Goal: Task Accomplishment & Management: Use online tool/utility

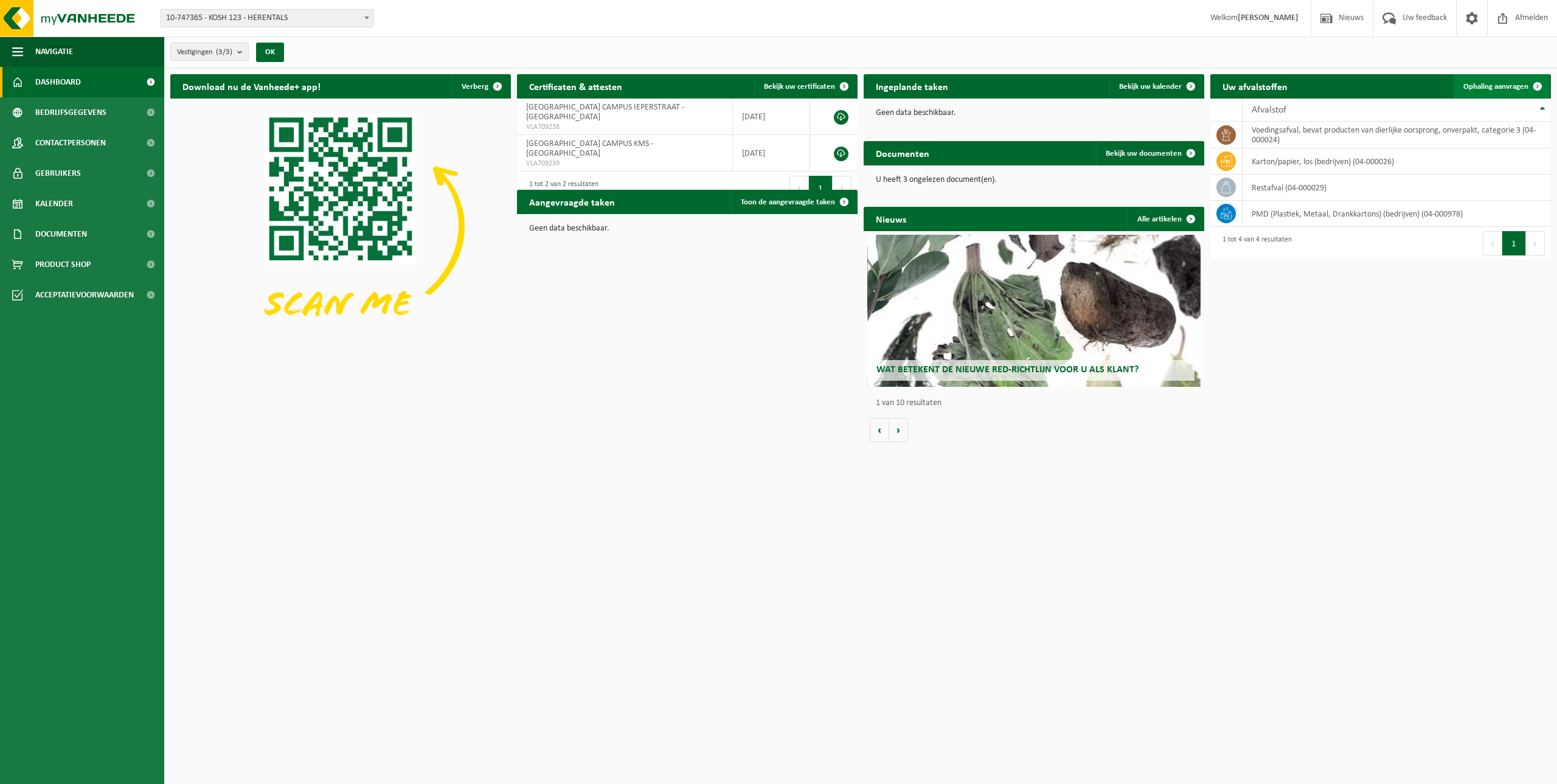
click at [1483, 83] on span "Ophaling aanvragen" at bounding box center [1496, 87] width 65 height 8
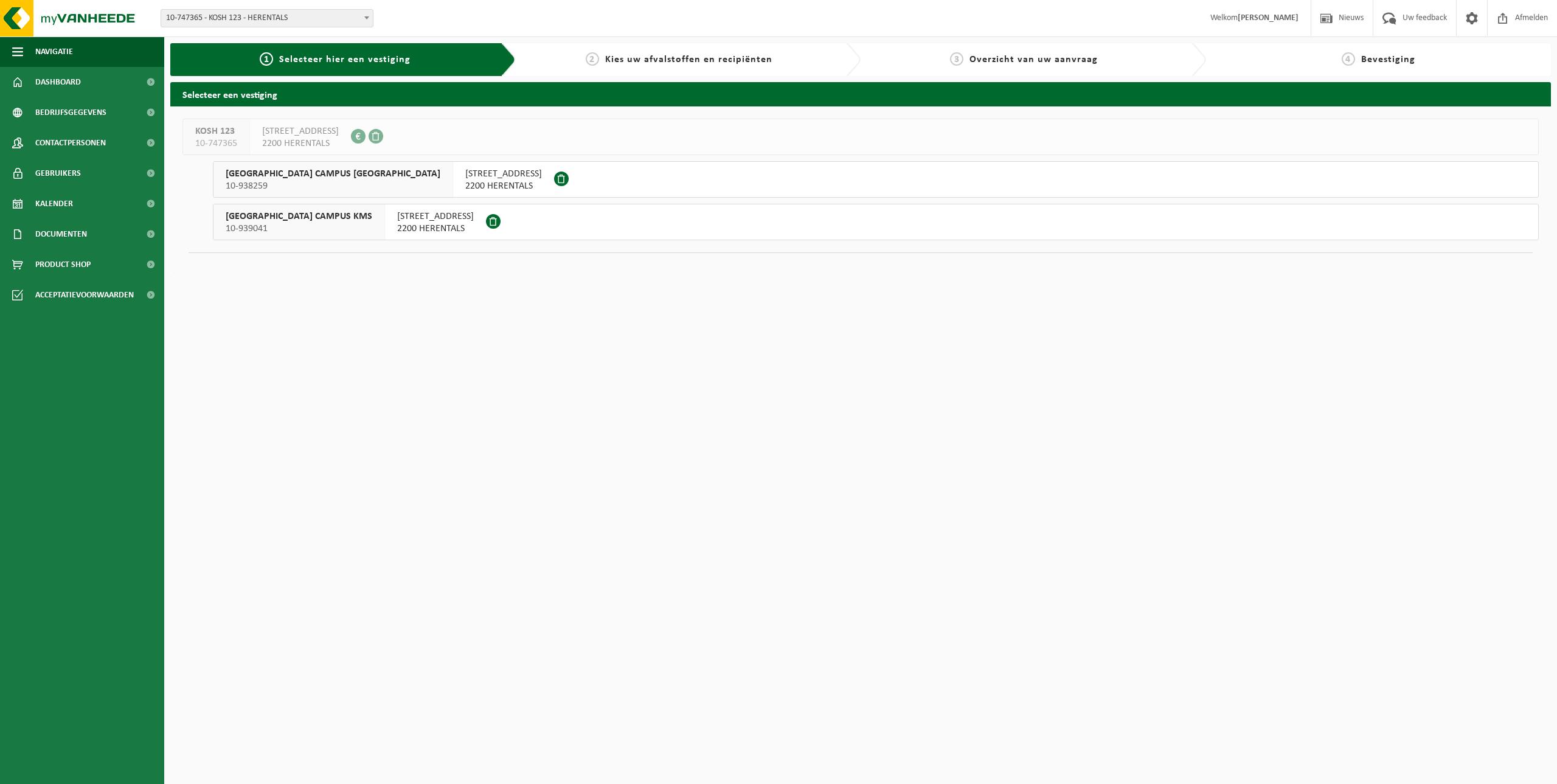
click at [466, 178] on span "IEPERSTRAAT 5" at bounding box center [504, 173] width 77 height 13
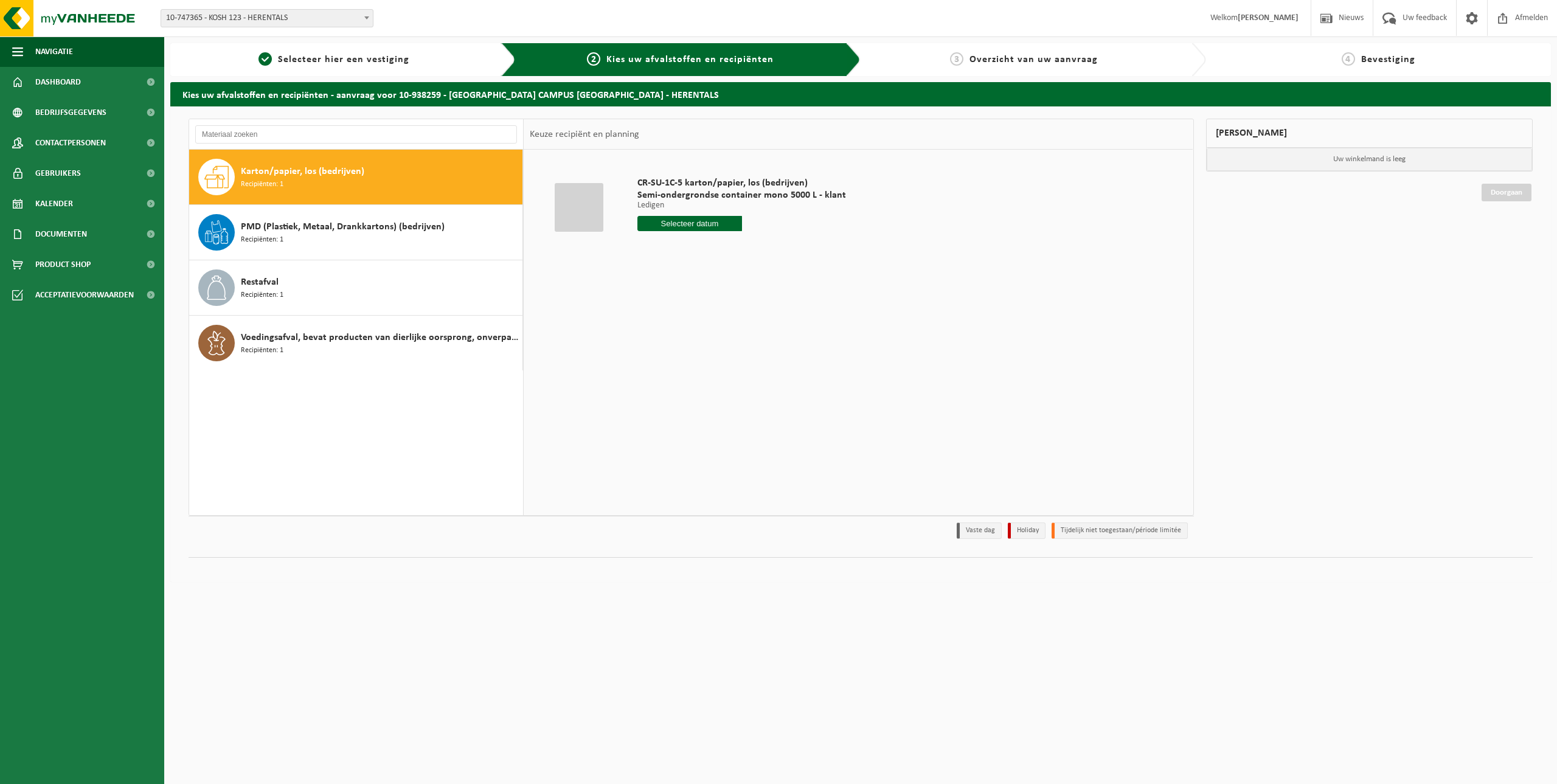
click at [274, 172] on span "Karton/papier, los (bedrijven)" at bounding box center [302, 171] width 123 height 14
click at [702, 222] on input "text" at bounding box center [689, 223] width 105 height 15
click at [644, 368] on div "29" at bounding box center [649, 370] width 21 height 19
type input "Van 2025-09-29"
click at [680, 268] on button "In winkelmand" at bounding box center [673, 269] width 67 height 19
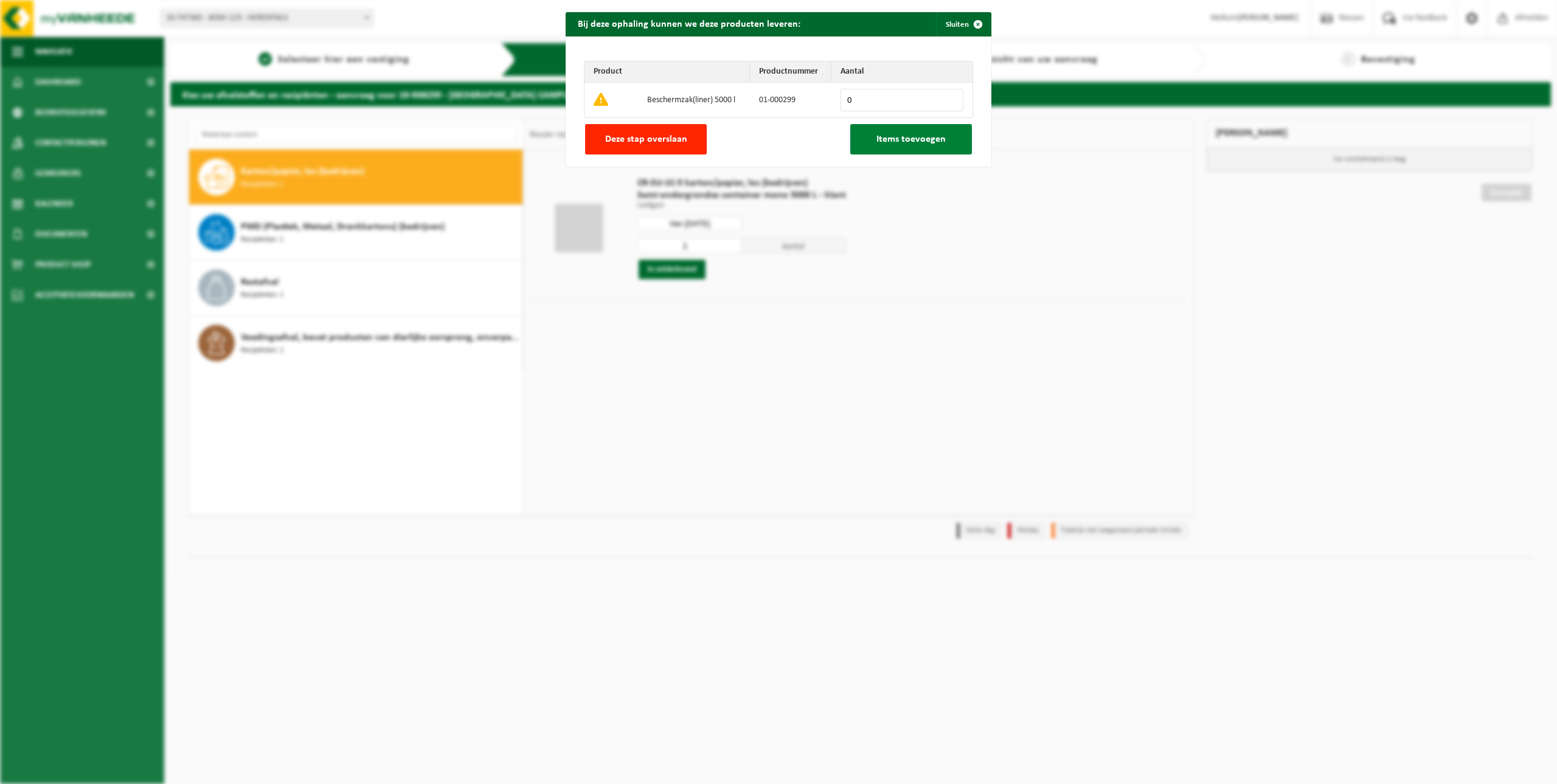
click at [901, 138] on span "Items toevoegen" at bounding box center [911, 139] width 69 height 10
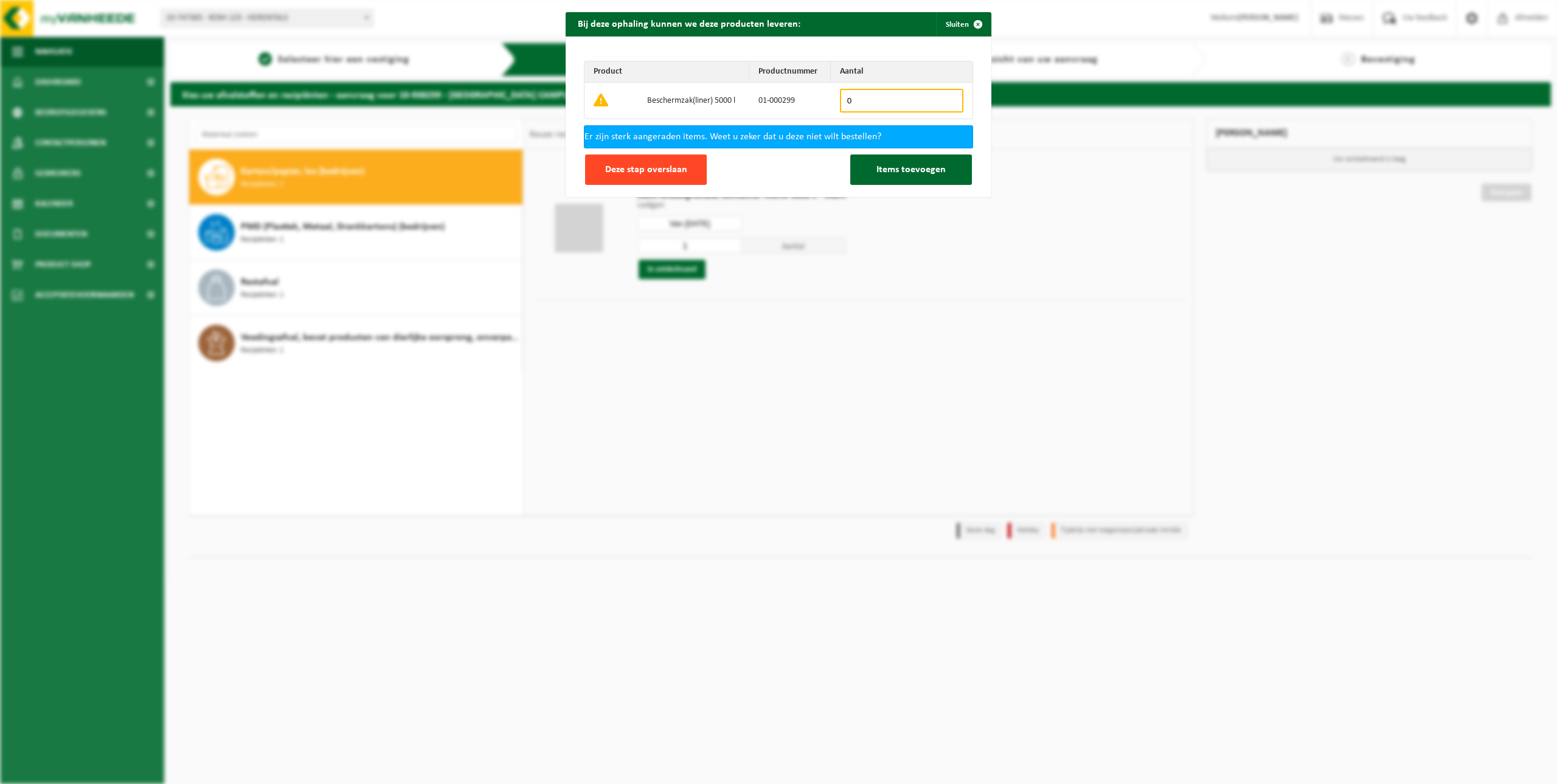
click at [665, 166] on span "Deze stap overslaan" at bounding box center [646, 169] width 82 height 10
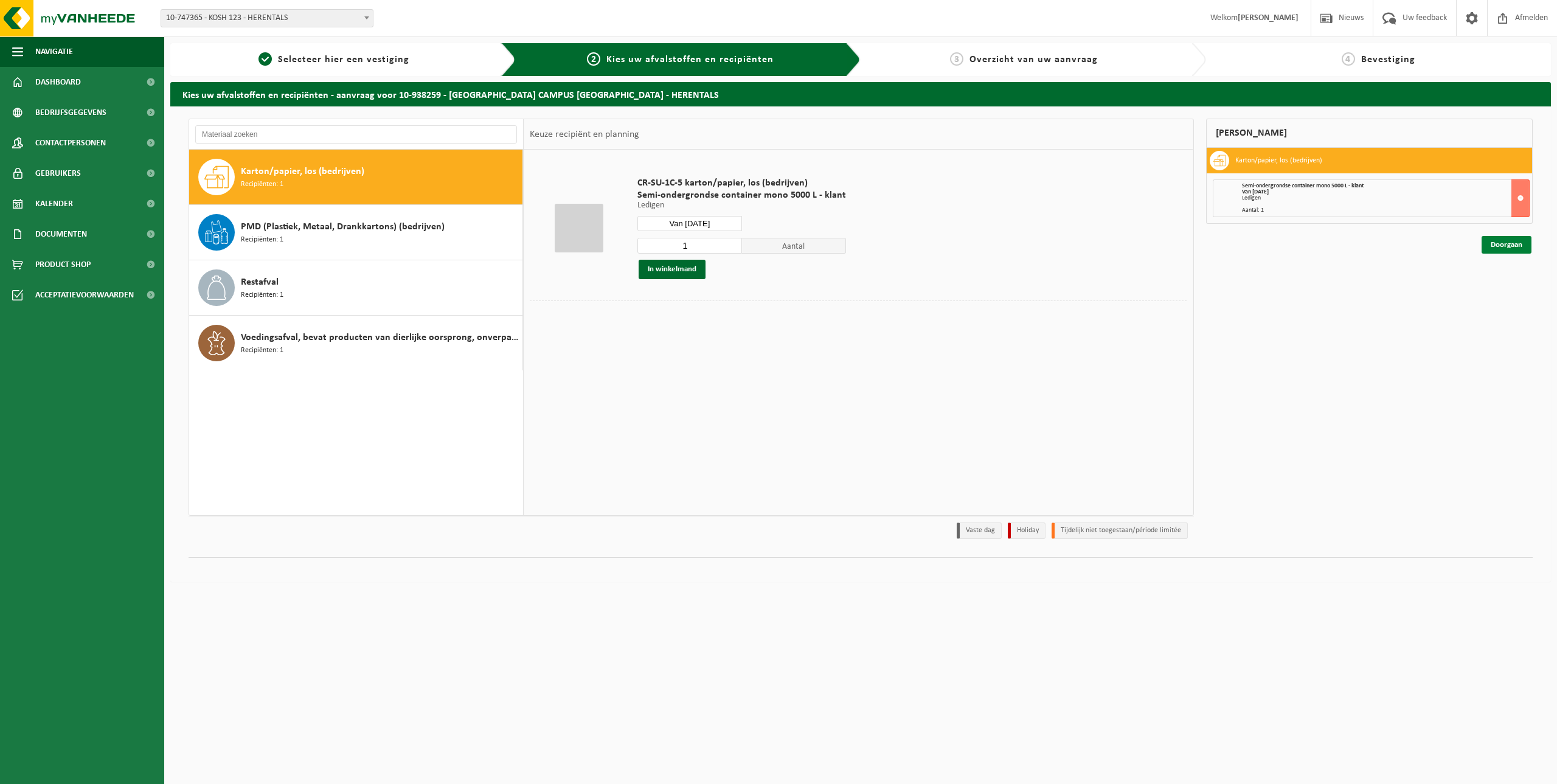
click at [1508, 245] on link "Doorgaan" at bounding box center [1507, 244] width 50 height 17
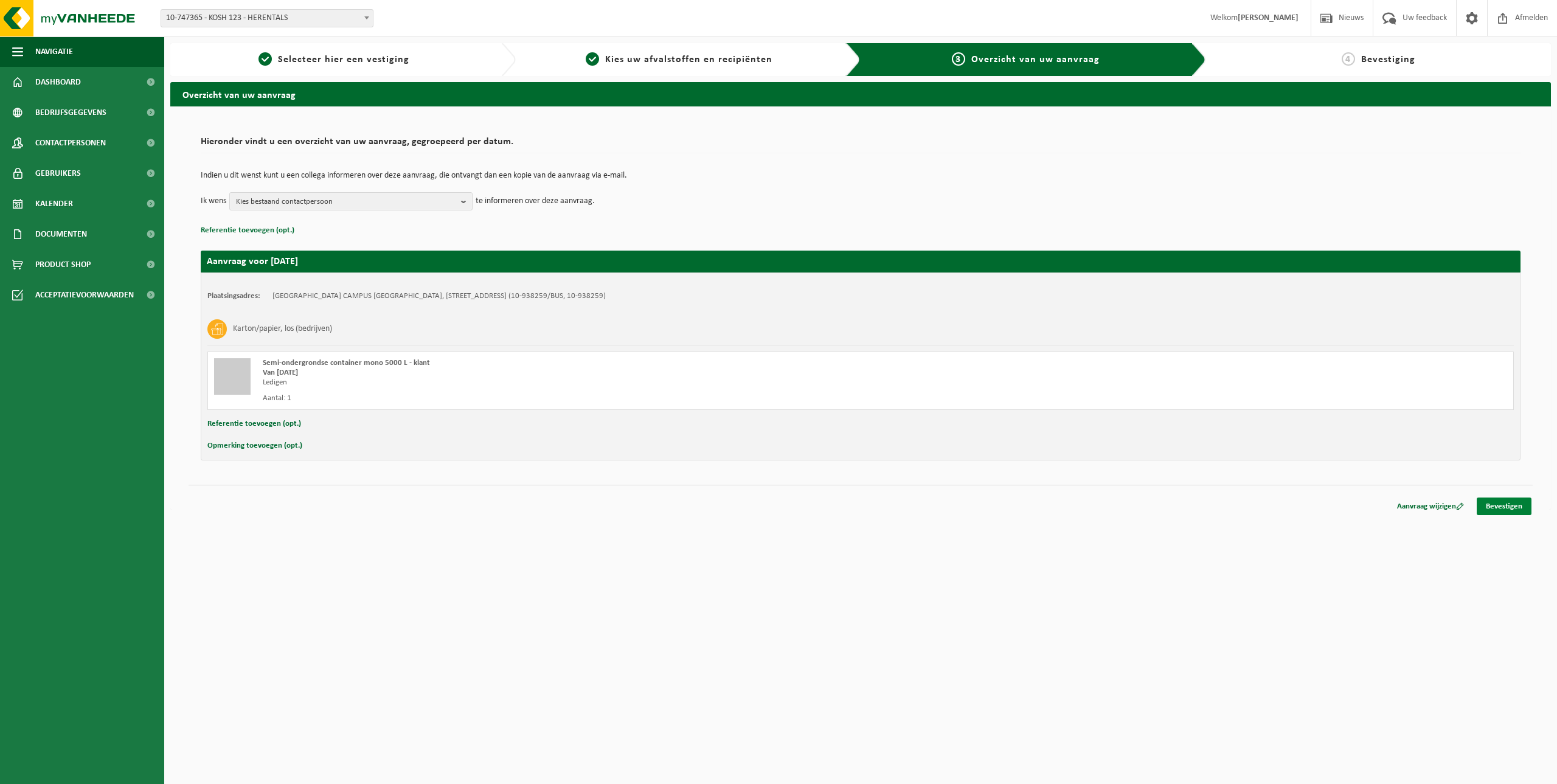
click at [1499, 504] on link "Bevestigen" at bounding box center [1504, 506] width 55 height 17
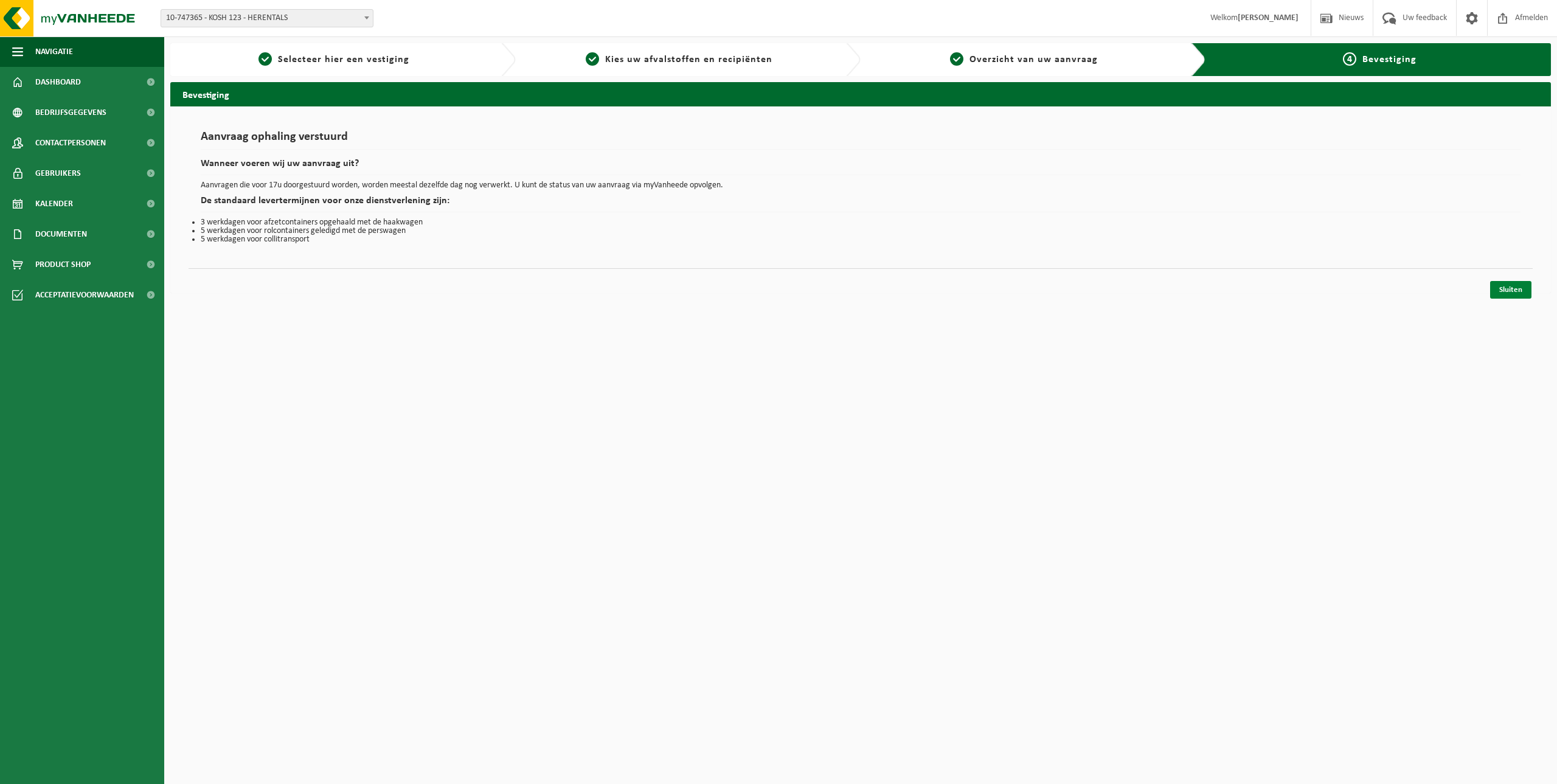
click at [1512, 286] on link "Sluiten" at bounding box center [1511, 290] width 41 height 17
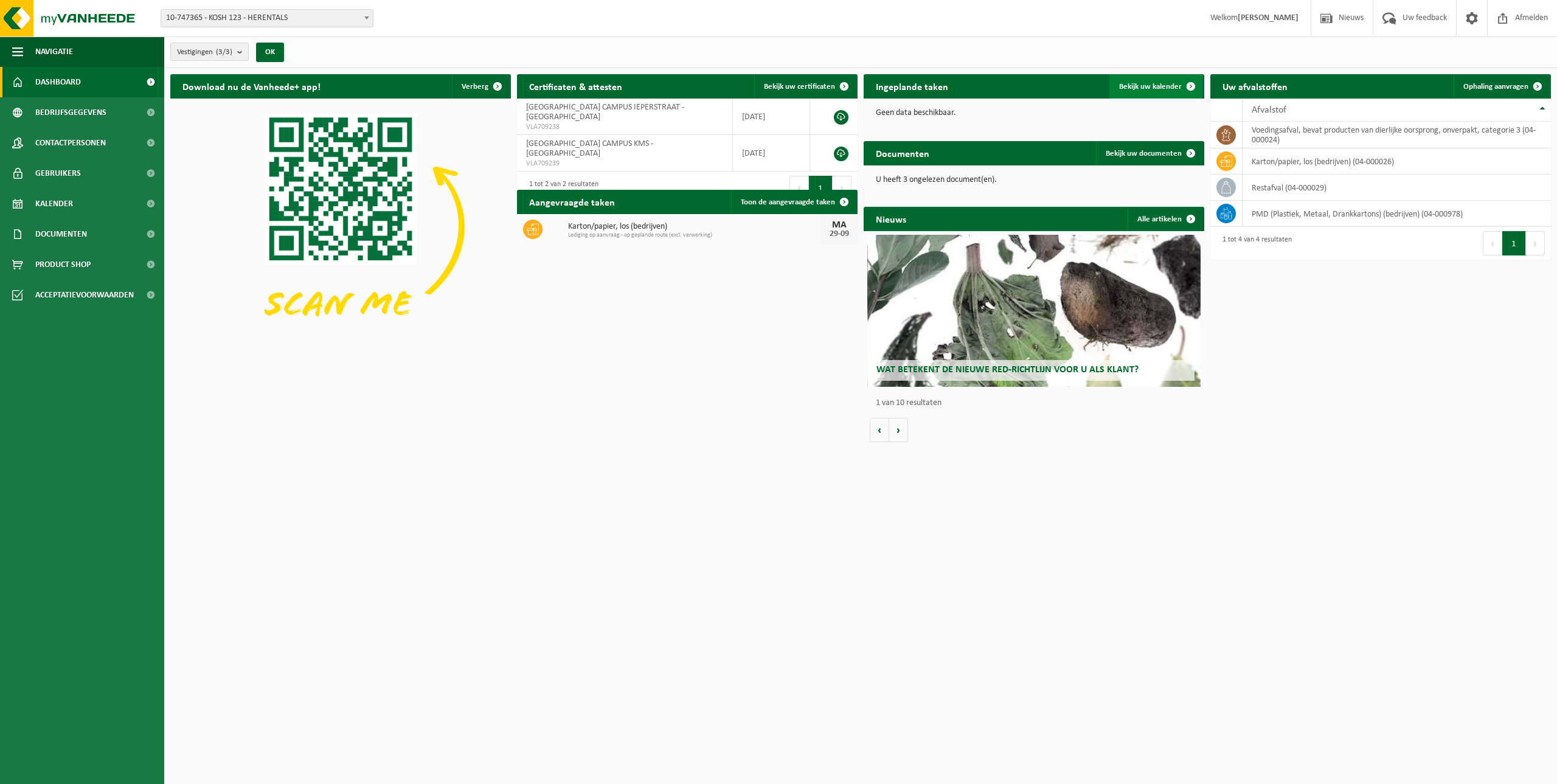
click at [1160, 76] on link "Bekijk uw kalender" at bounding box center [1156, 86] width 93 height 24
